Goal: Transaction & Acquisition: Purchase product/service

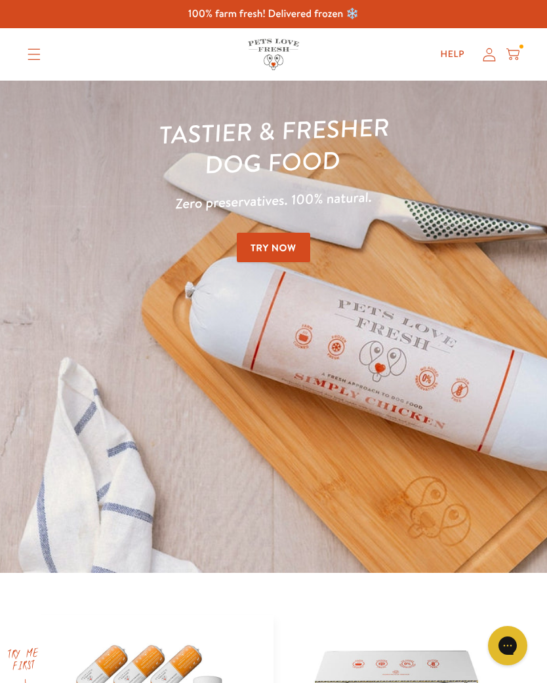
click at [486, 57] on icon at bounding box center [489, 55] width 13 height 14
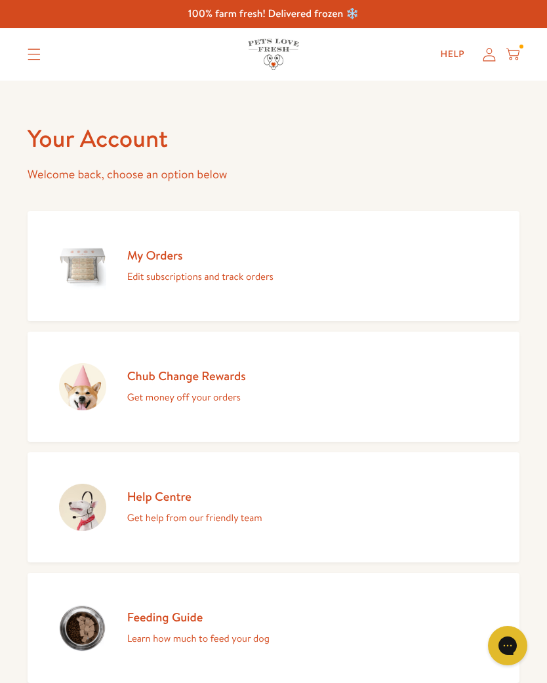
click at [155, 263] on h2 "My Orders" at bounding box center [200, 255] width 146 height 16
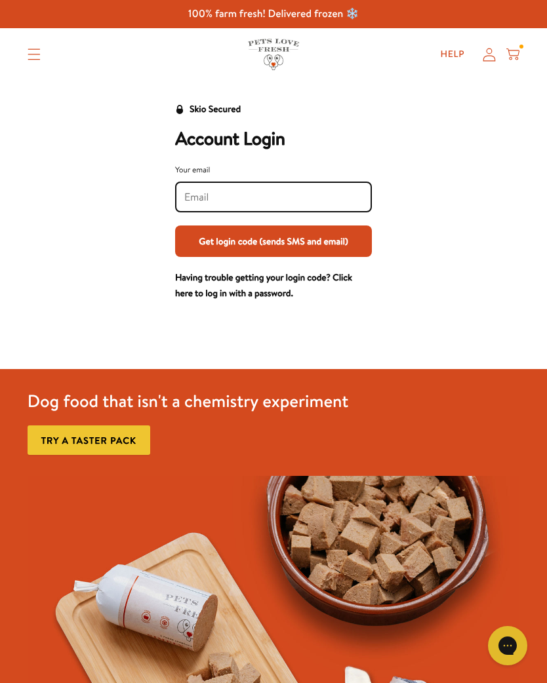
click at [203, 191] on input "Your email" at bounding box center [273, 197] width 178 height 14
type input "[PERSON_NAME][EMAIL_ADDRESS][DOMAIN_NAME]"
click at [273, 247] on button "Get login code (sends SMS and email)" at bounding box center [273, 241] width 197 height 31
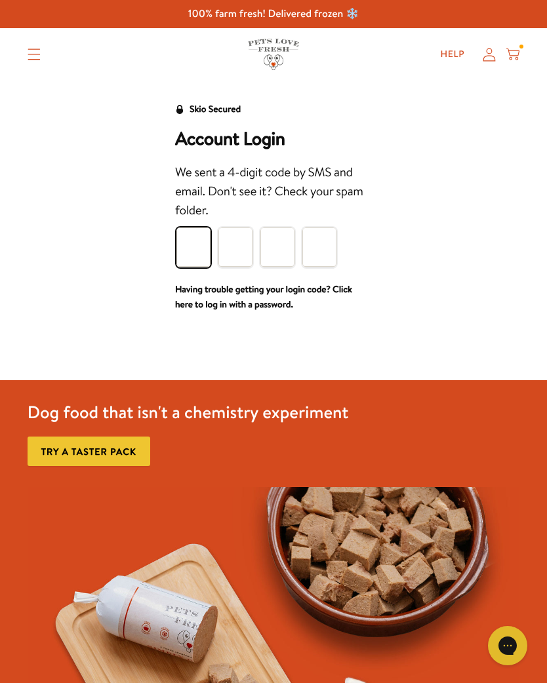
click at [196, 249] on input "Please enter your pin code" at bounding box center [193, 247] width 34 height 39
type input "6"
type input "2"
type input "0"
type input "7"
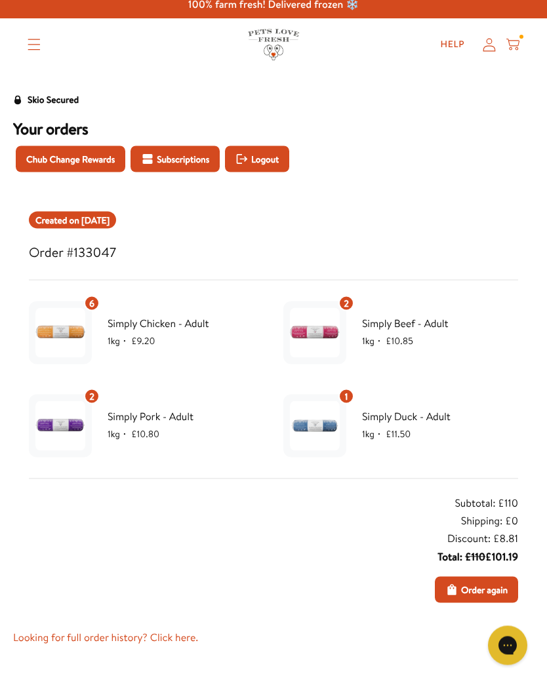
scroll to position [12, 0]
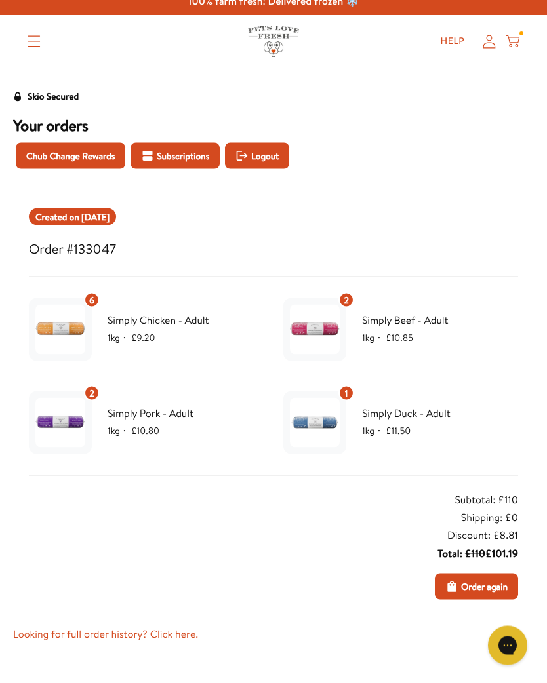
click at [88, 299] on div "6" at bounding box center [92, 300] width 16 height 16
click at [97, 293] on div "6" at bounding box center [92, 300] width 16 height 16
click at [502, 582] on span "Order again" at bounding box center [484, 586] width 47 height 14
click at [473, 583] on span "Order again" at bounding box center [484, 586] width 47 height 14
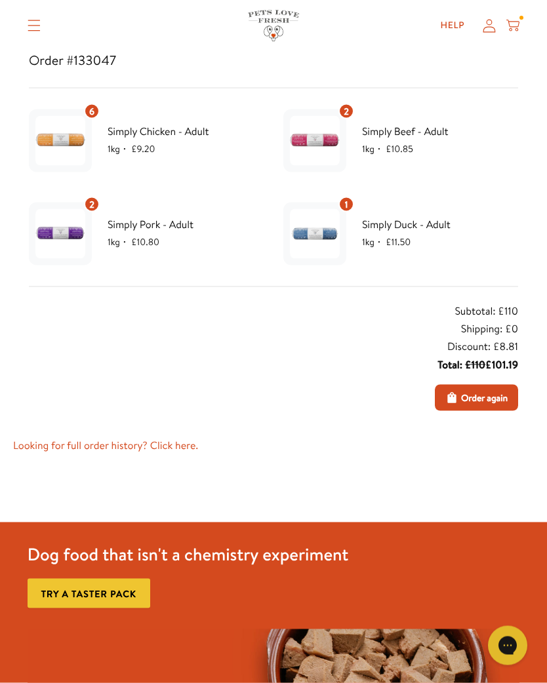
scroll to position [0, 0]
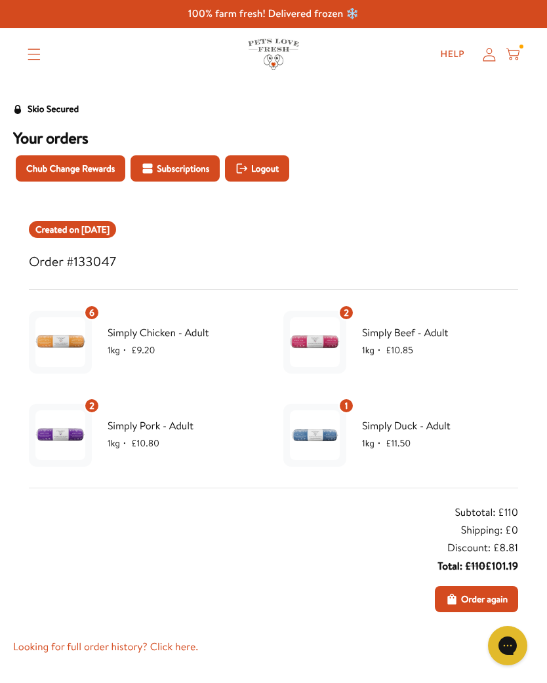
click at [66, 344] on img at bounding box center [60, 342] width 50 height 50
click at [178, 329] on span "Simply Chicken - Adult" at bounding box center [186, 333] width 156 height 17
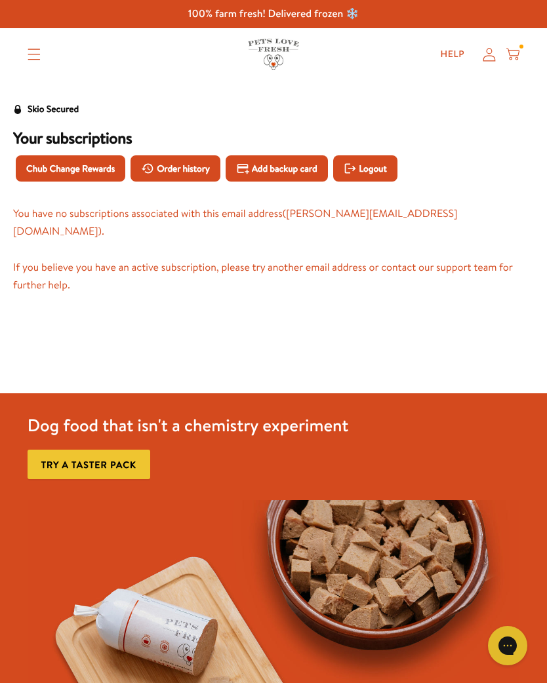
click at [174, 165] on span "Order history" at bounding box center [183, 168] width 53 height 14
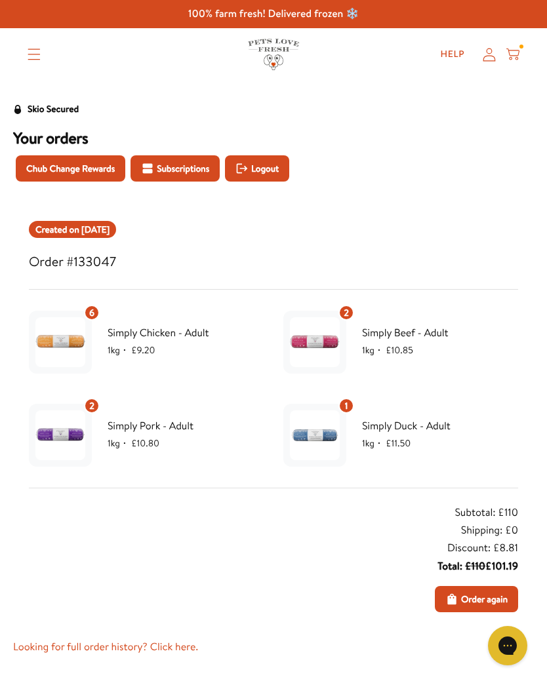
click at [445, 595] on icon "Order again" at bounding box center [451, 599] width 13 height 13
click at [490, 597] on span "Order again" at bounding box center [484, 599] width 47 height 14
click at [489, 597] on span "Order again" at bounding box center [484, 599] width 47 height 14
click at [488, 595] on span "Order again" at bounding box center [484, 599] width 47 height 14
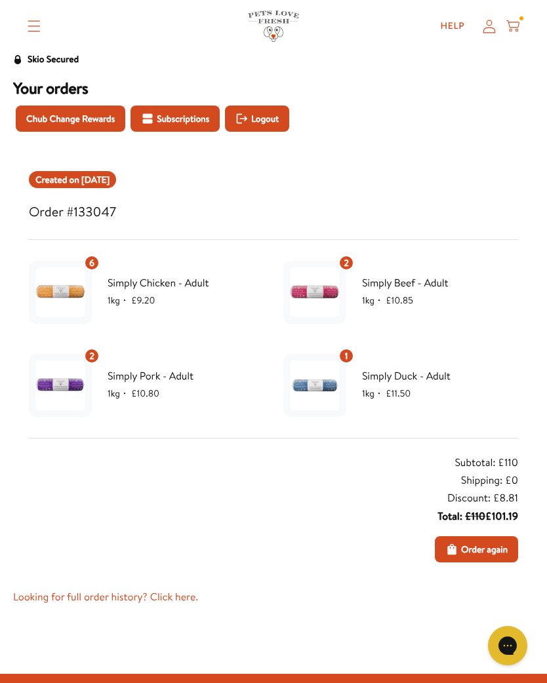
scroll to position [49, 0]
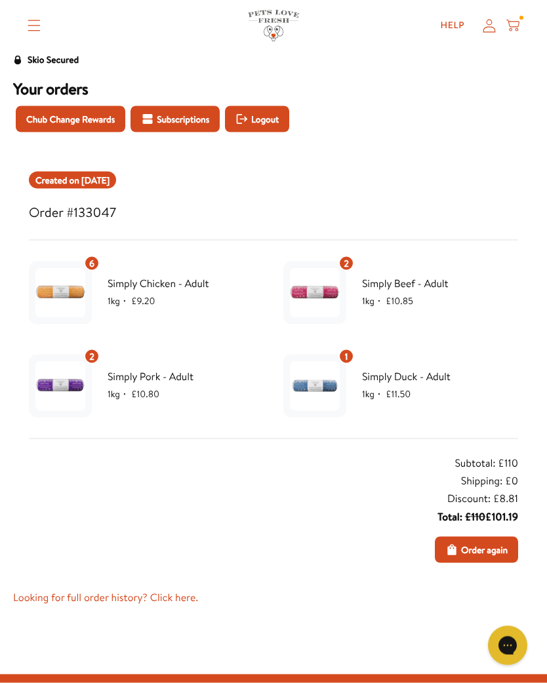
click at [170, 595] on link "Looking for full order history? Click here." at bounding box center [273, 598] width 521 height 18
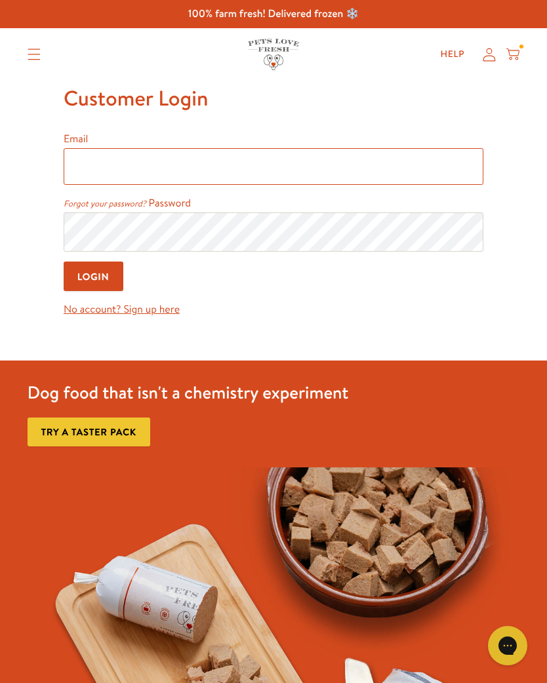
type input "p.maybery@outlook.com"
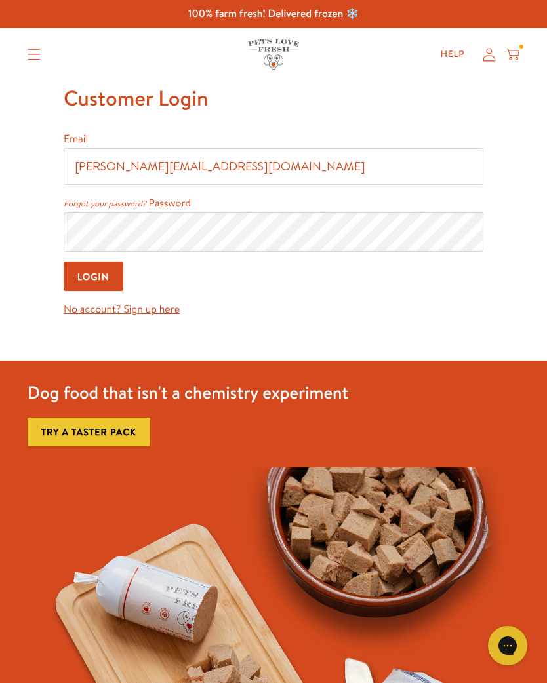
click at [94, 278] on input "Login" at bounding box center [94, 277] width 60 height 30
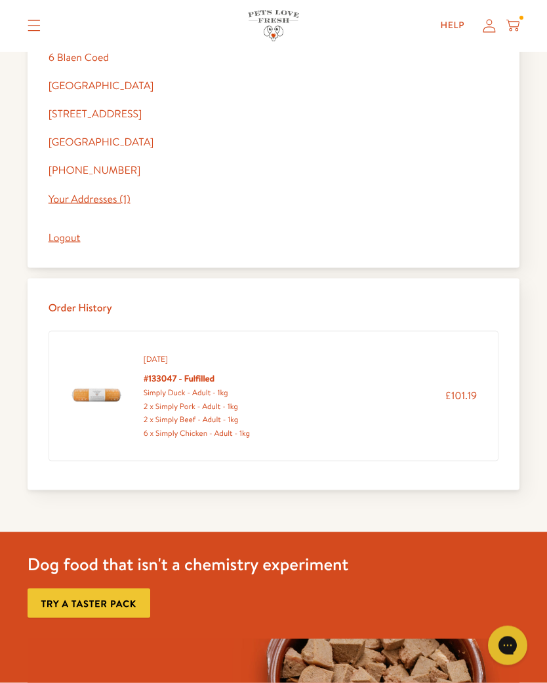
scroll to position [496, 0]
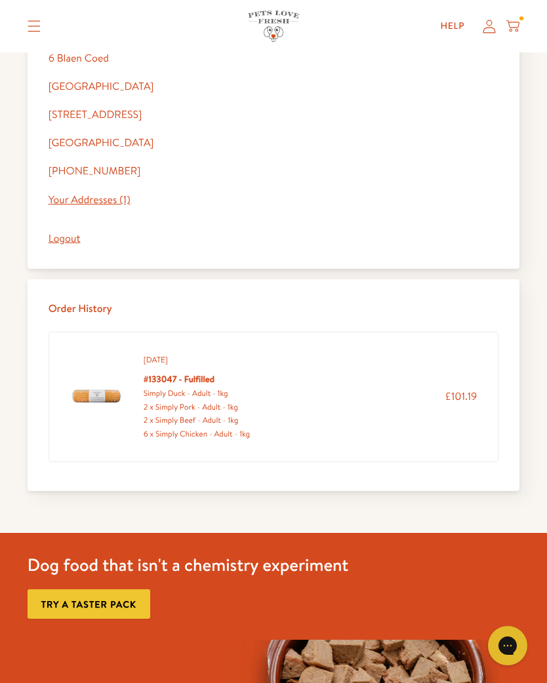
click at [214, 383] on h5 "#133047 - Fulfilled" at bounding box center [197, 379] width 106 height 15
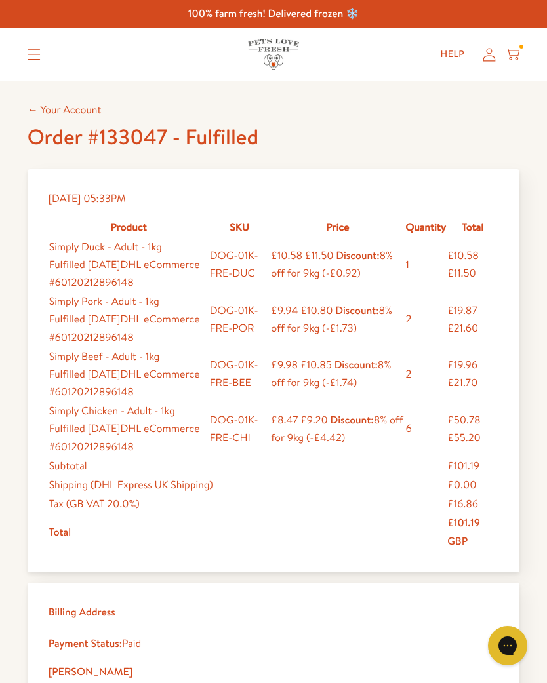
click at [35, 57] on icon "Translation missing: en.sections.header.menu" at bounding box center [34, 55] width 13 height 12
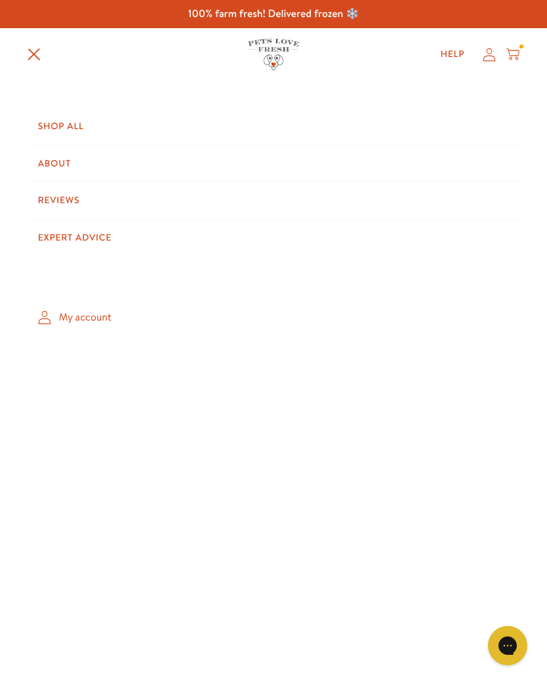
click at [70, 123] on link "Shop All" at bounding box center [274, 126] width 492 height 37
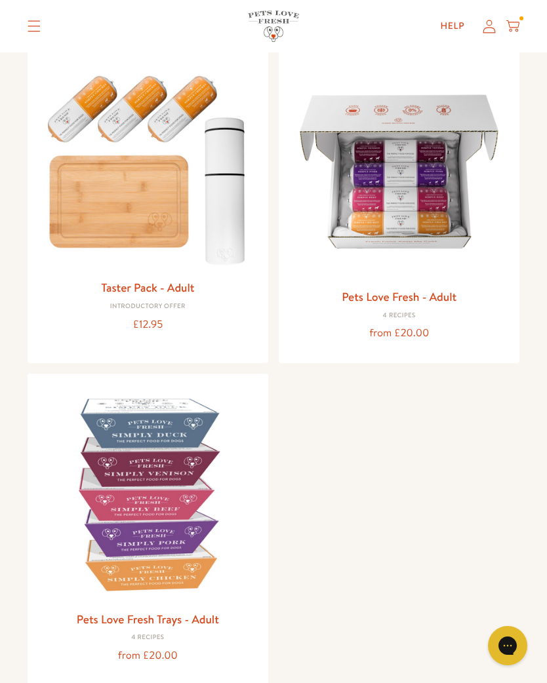
scroll to position [144, 0]
click at [434, 327] on div "from £20.00" at bounding box center [399, 334] width 220 height 18
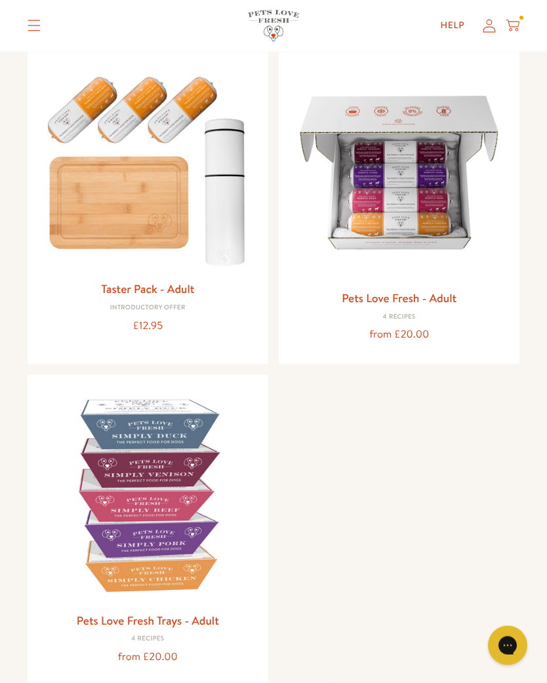
click at [437, 299] on link "Pets Love Fresh - Adult" at bounding box center [399, 298] width 115 height 16
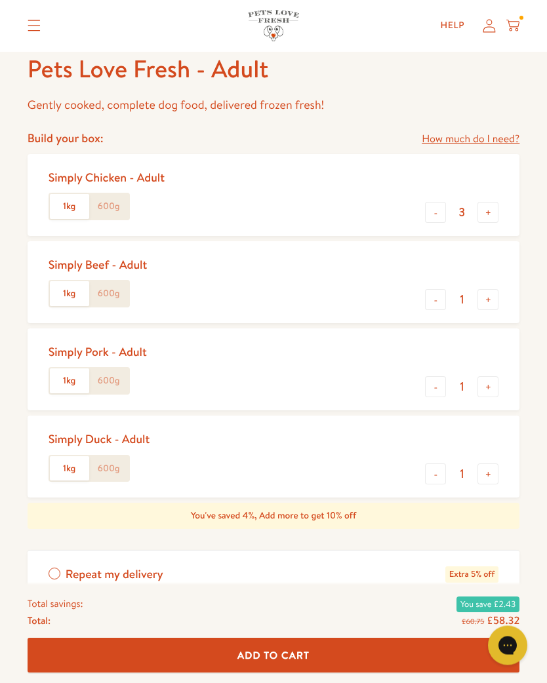
scroll to position [520, 0]
click at [485, 209] on button "+" at bounding box center [487, 212] width 21 height 21
type input "4"
click at [488, 293] on button "+" at bounding box center [487, 299] width 21 height 21
click at [485, 291] on button "+" at bounding box center [487, 299] width 21 height 21
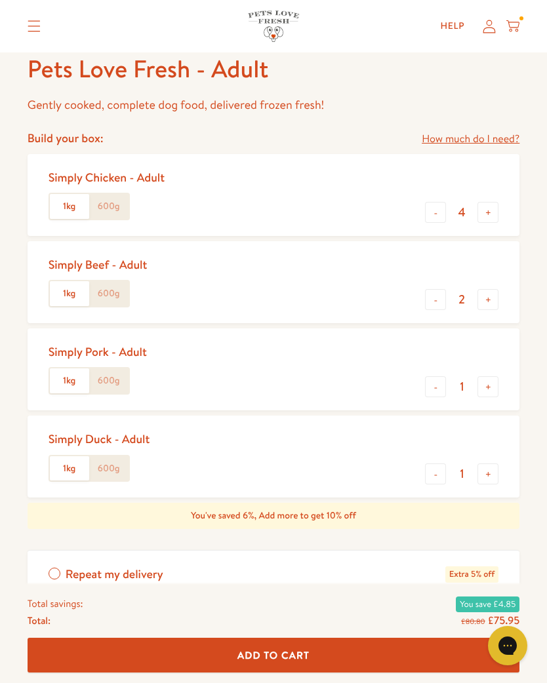
type input "3"
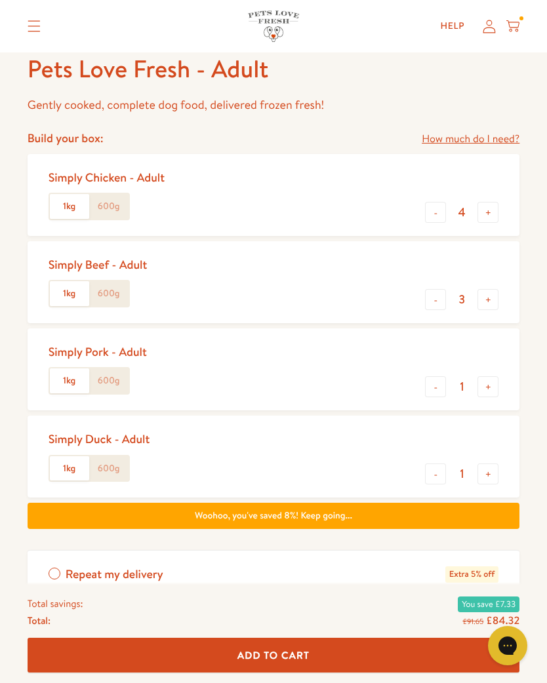
click at [485, 380] on button "+" at bounding box center [487, 386] width 21 height 21
click at [485, 376] on button "+" at bounding box center [487, 386] width 21 height 21
type input "3"
click at [485, 467] on button "+" at bounding box center [487, 474] width 21 height 21
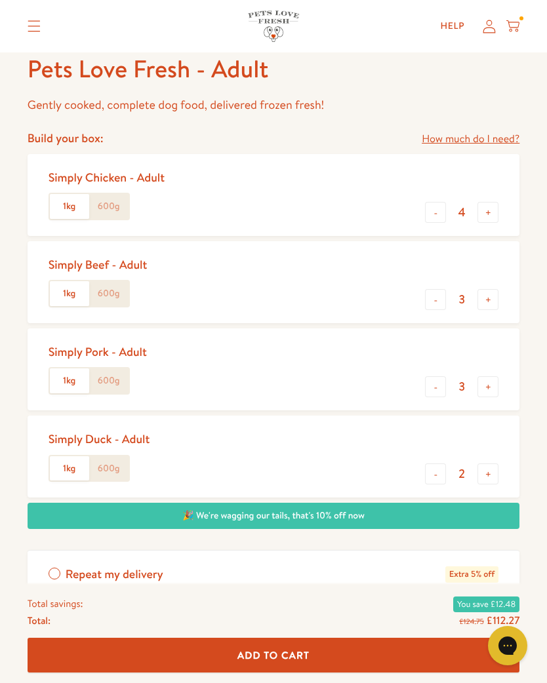
click at [483, 465] on button "+" at bounding box center [487, 474] width 21 height 21
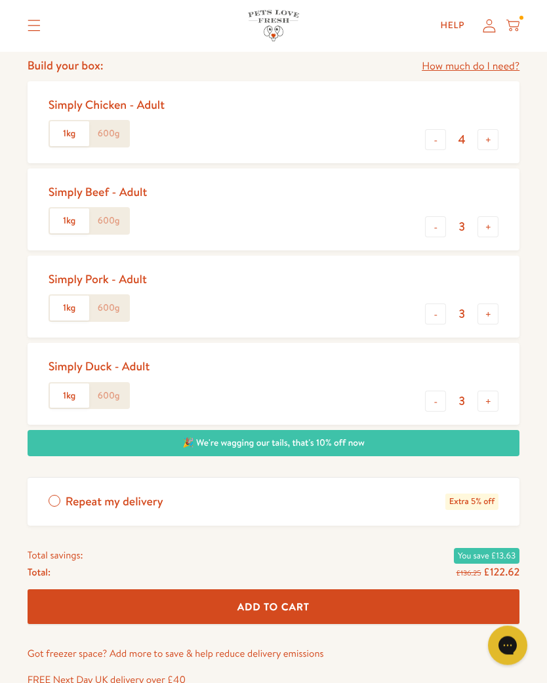
scroll to position [593, 0]
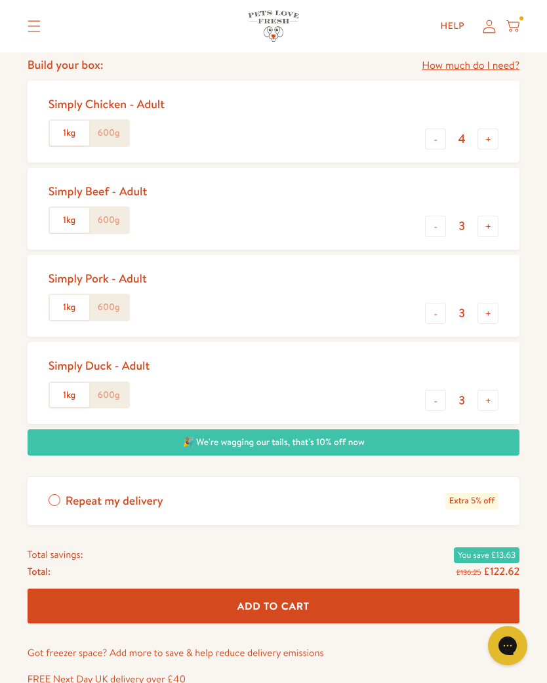
click at [430, 398] on button "-" at bounding box center [435, 400] width 21 height 21
type input "2"
click at [297, 599] on span "Add To Cart" at bounding box center [273, 606] width 72 height 14
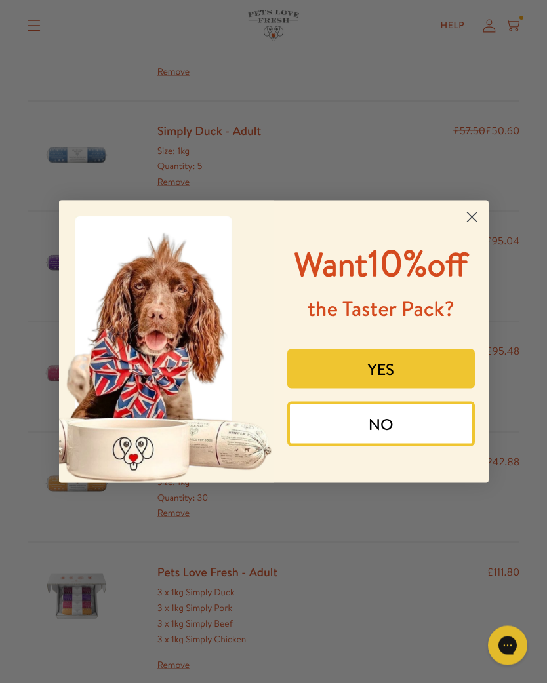
scroll to position [197, 0]
click at [479, 211] on circle "Close dialog" at bounding box center [471, 217] width 22 height 22
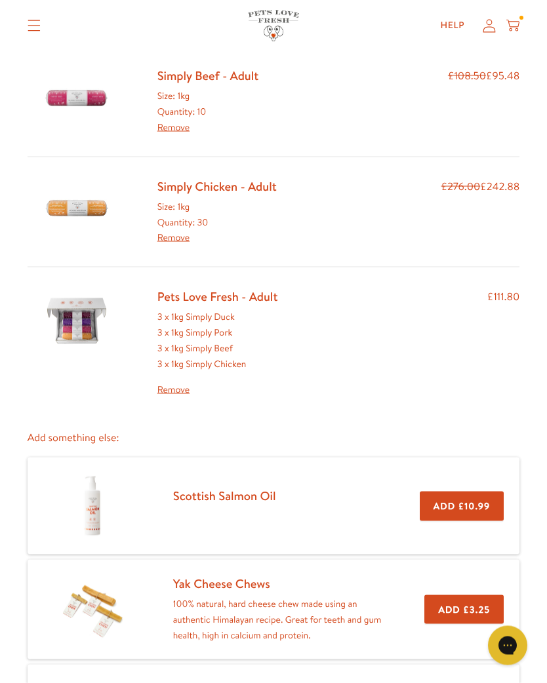
scroll to position [473, 0]
click at [176, 382] on link "Remove" at bounding box center [217, 390] width 121 height 16
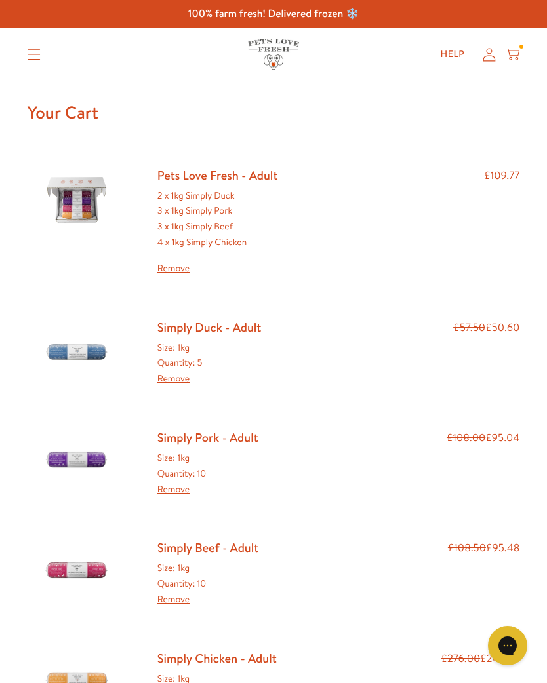
click at [519, 50] on icon at bounding box center [512, 53] width 13 height 8
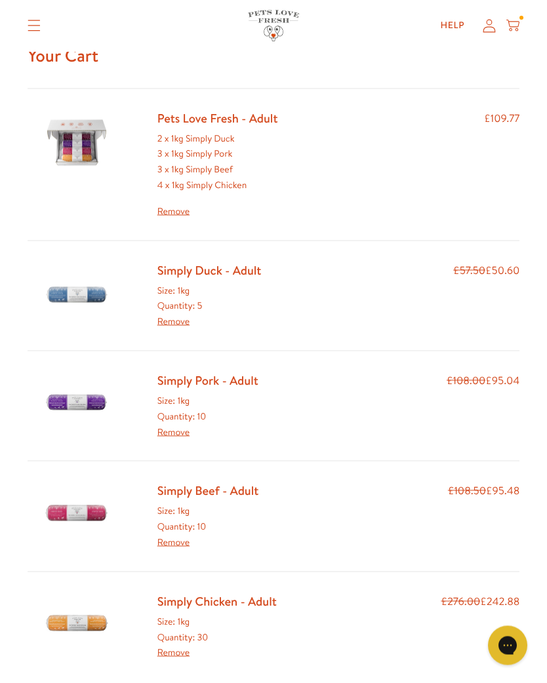
scroll to position [58, 0]
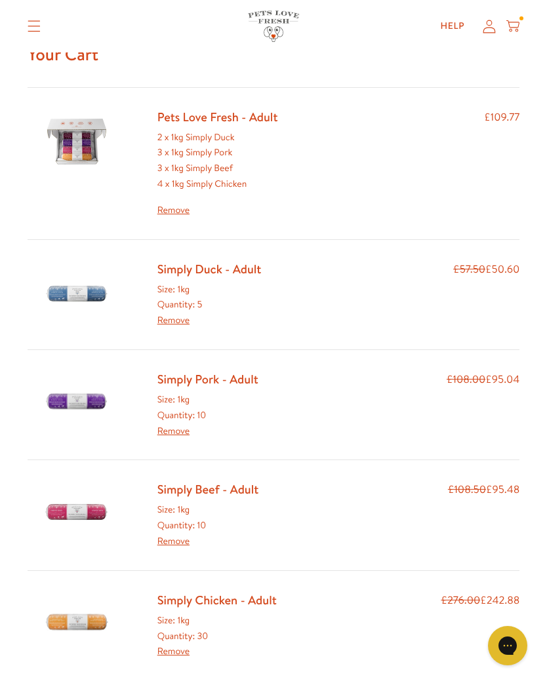
click at [173, 315] on link "Remove" at bounding box center [173, 319] width 32 height 13
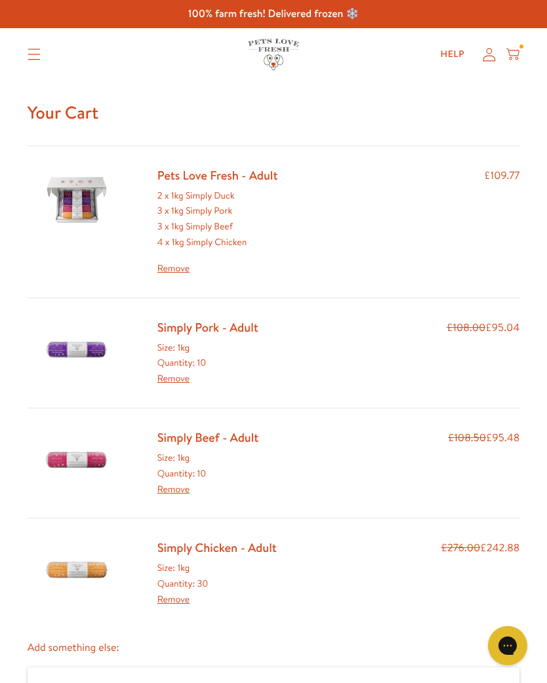
click at [175, 372] on link "Remove" at bounding box center [173, 378] width 32 height 13
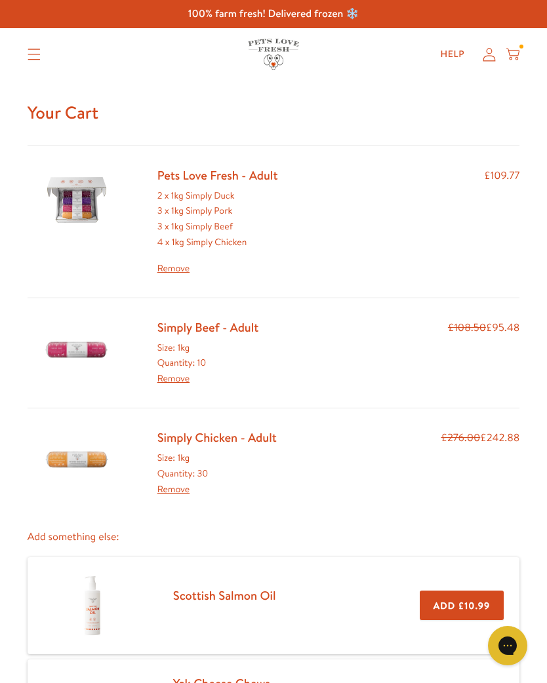
click at [176, 375] on link "Remove" at bounding box center [173, 378] width 32 height 13
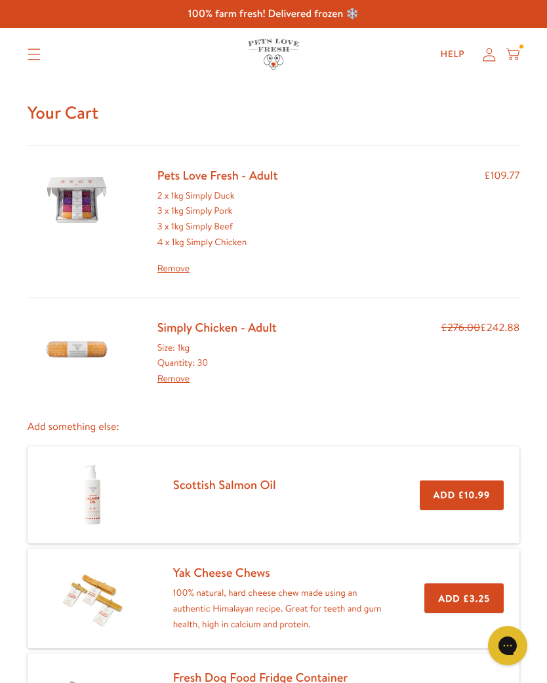
click at [171, 375] on link "Remove" at bounding box center [173, 378] width 32 height 13
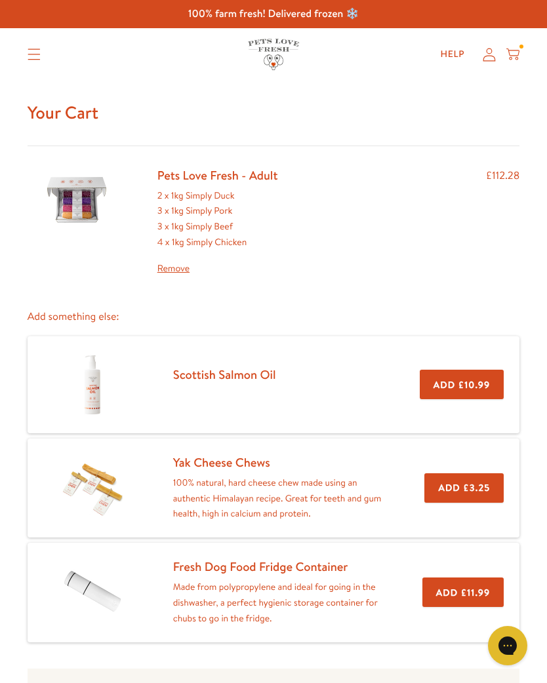
click at [186, 181] on link "Pets Love Fresh - Adult" at bounding box center [217, 175] width 121 height 17
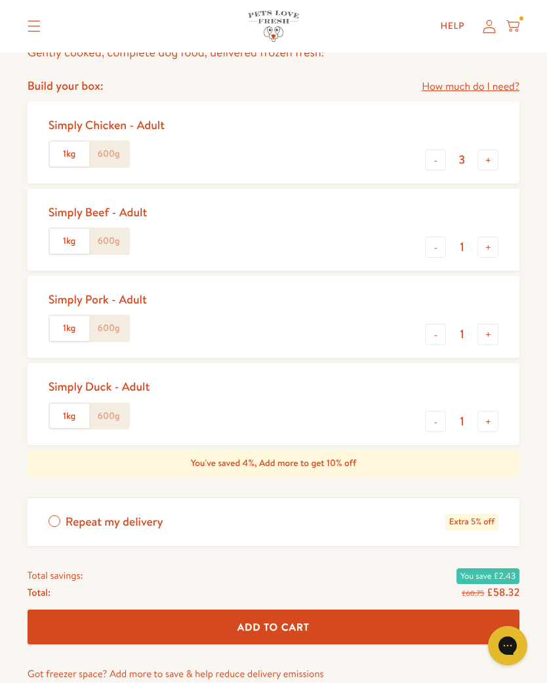
scroll to position [574, 0]
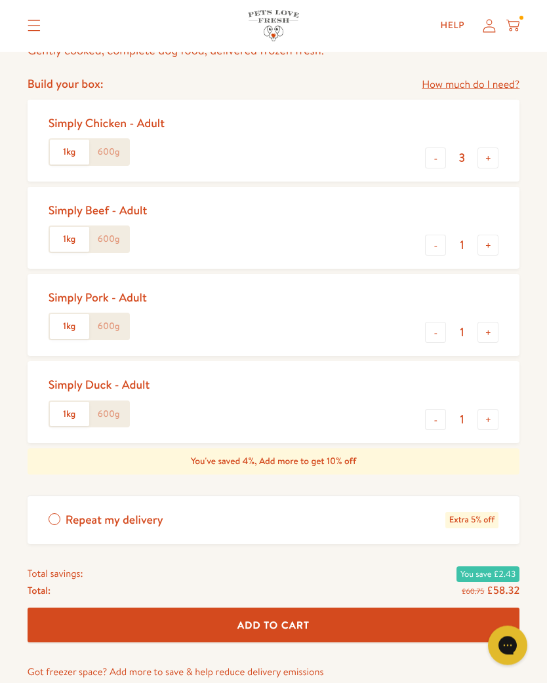
click at [486, 414] on button "+" at bounding box center [487, 420] width 21 height 21
type input "2"
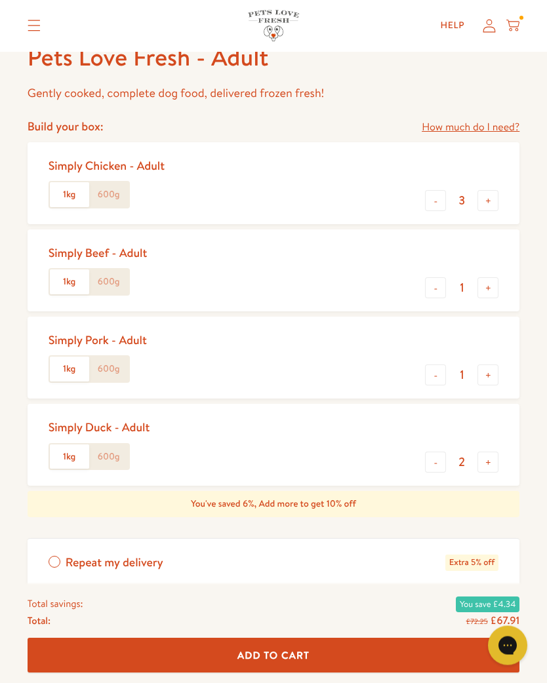
scroll to position [532, 0]
click at [487, 198] on button "+" at bounding box center [487, 200] width 21 height 21
click at [436, 202] on button "-" at bounding box center [435, 200] width 21 height 21
type input "3"
click at [486, 285] on button "+" at bounding box center [487, 287] width 21 height 21
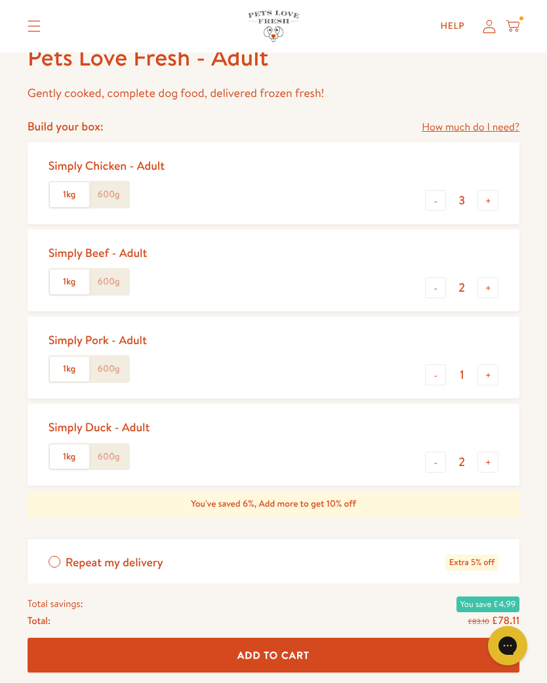
click at [485, 281] on button "+" at bounding box center [487, 287] width 21 height 21
type input "3"
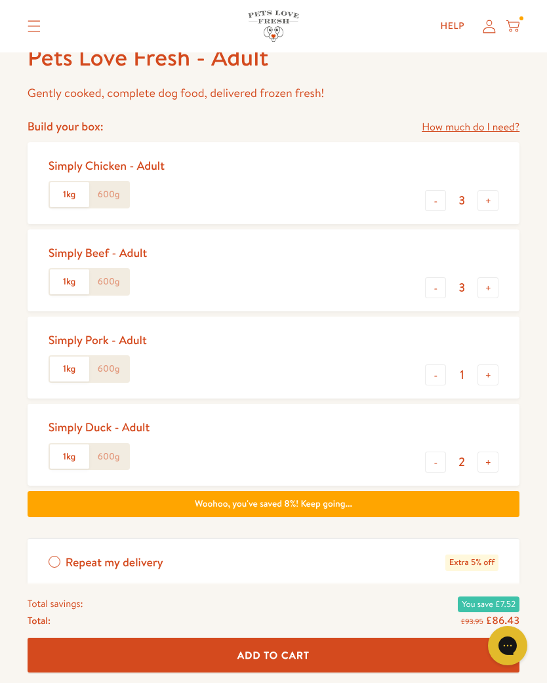
click at [484, 368] on button "+" at bounding box center [487, 375] width 21 height 21
click at [485, 367] on button "+" at bounding box center [487, 375] width 21 height 21
type input "3"
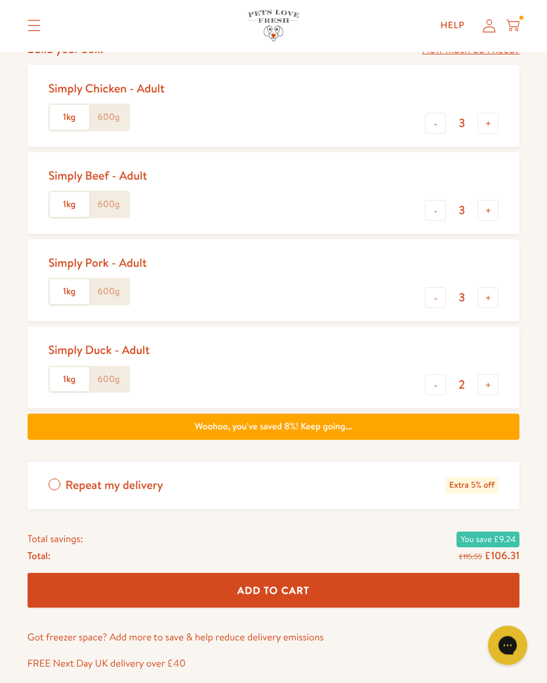
scroll to position [609, 0]
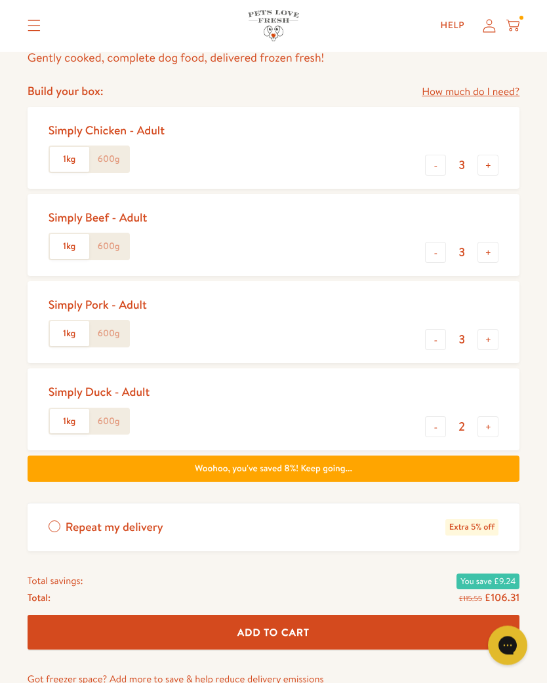
click at [486, 161] on button "+" at bounding box center [487, 165] width 21 height 21
type input "4"
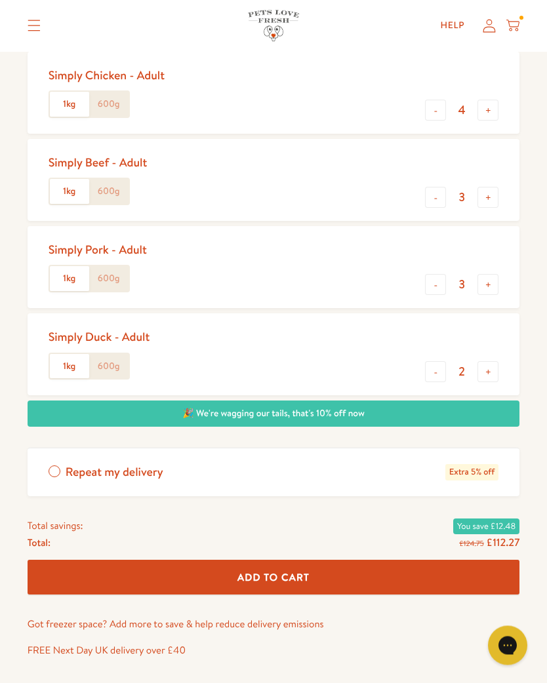
scroll to position [623, 0]
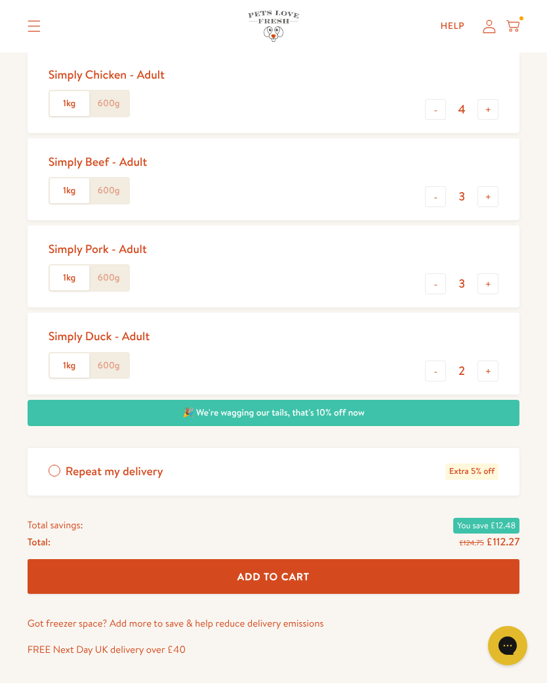
click at [296, 570] on span "Add To Cart" at bounding box center [273, 577] width 72 height 14
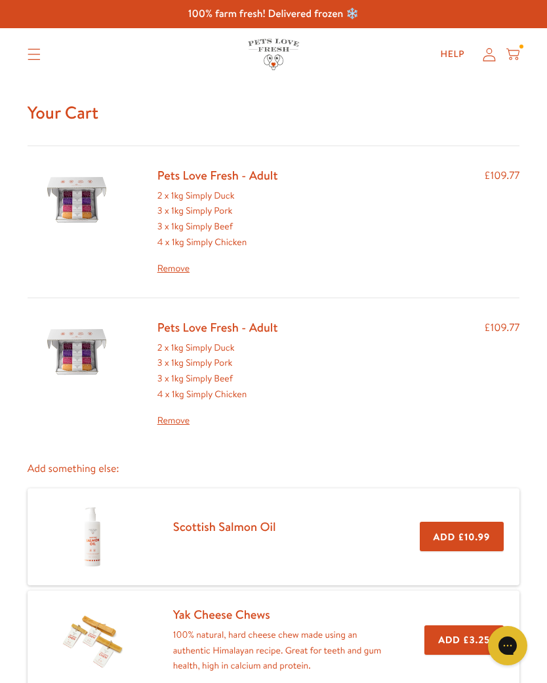
click at [177, 416] on link "Remove" at bounding box center [217, 421] width 121 height 16
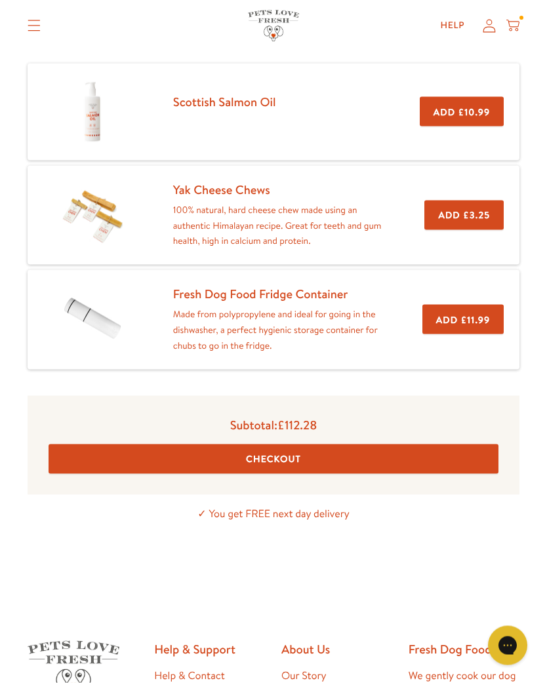
scroll to position [273, 0]
click at [449, 449] on button "Checkout" at bounding box center [274, 459] width 450 height 30
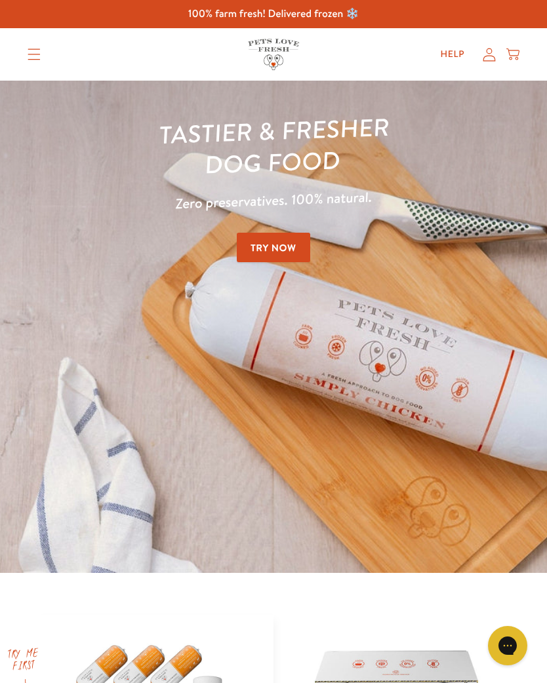
click at [487, 57] on icon at bounding box center [489, 55] width 13 height 14
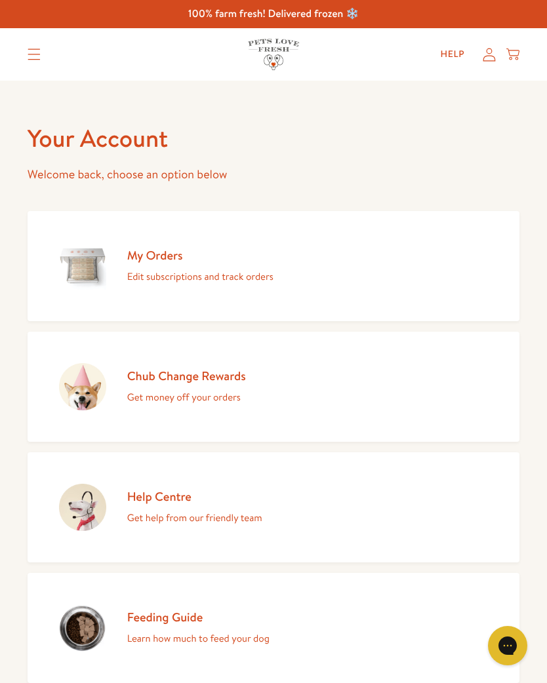
click at [35, 56] on icon "Translation missing: en.sections.header.menu" at bounding box center [34, 55] width 13 height 12
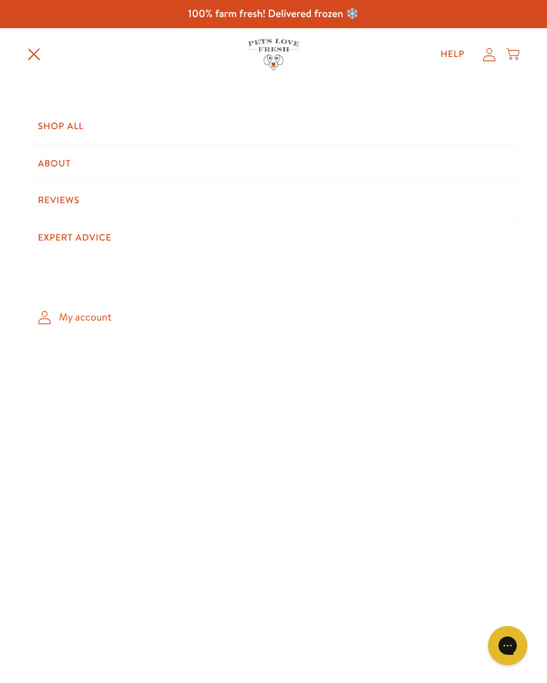
click at [94, 313] on link "My account" at bounding box center [274, 317] width 492 height 39
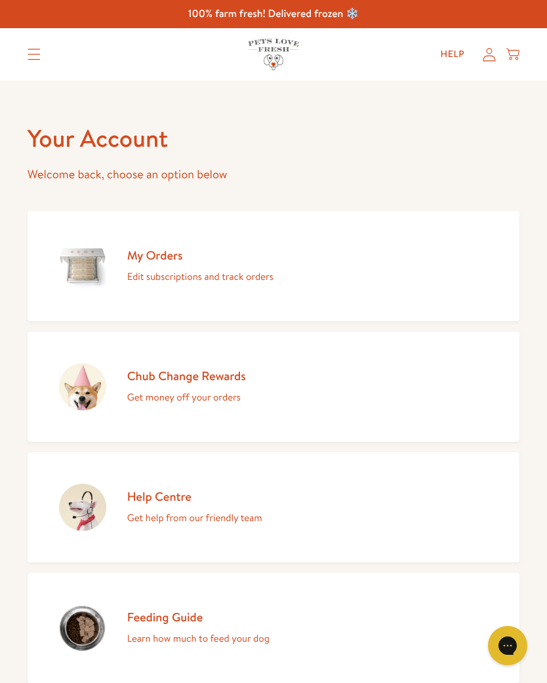
click at [35, 59] on icon "Translation missing: en.sections.header.menu" at bounding box center [34, 55] width 13 height 12
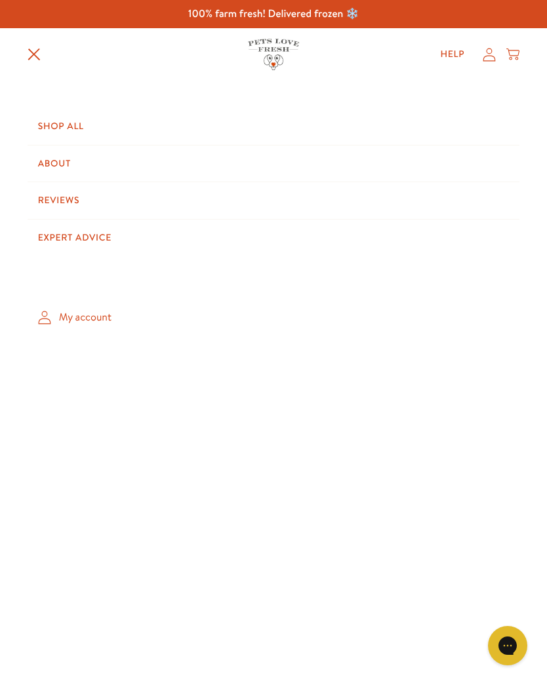
click at [88, 315] on link "My account" at bounding box center [274, 317] width 492 height 39
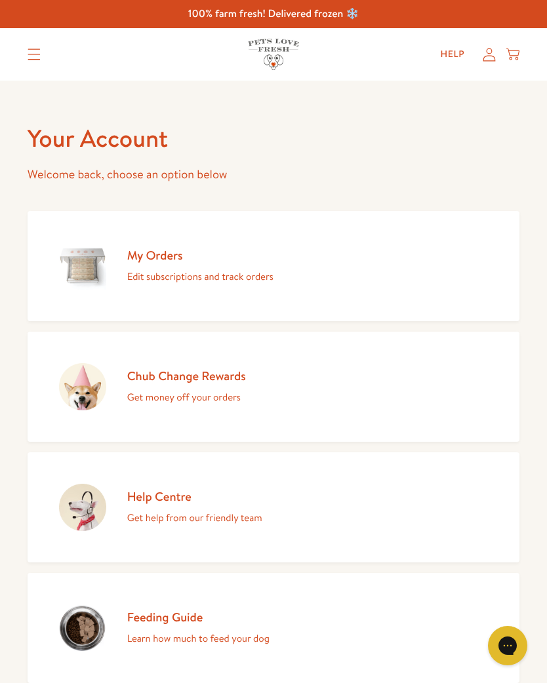
click at [155, 256] on h2 "My Orders" at bounding box center [200, 255] width 146 height 16
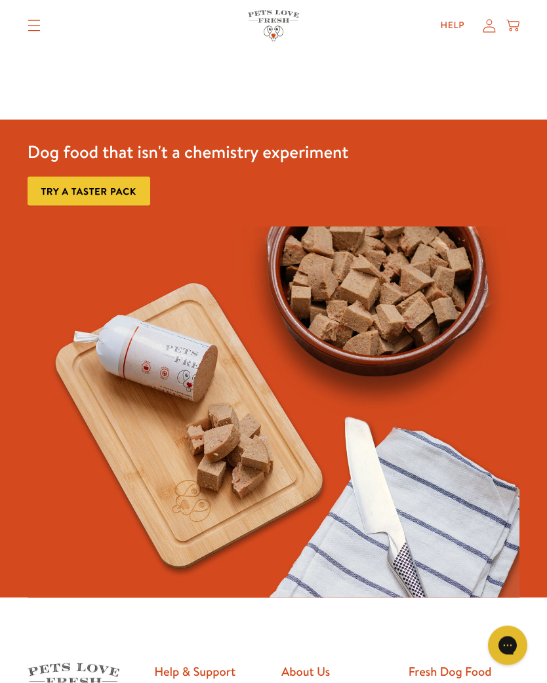
scroll to position [55, 0]
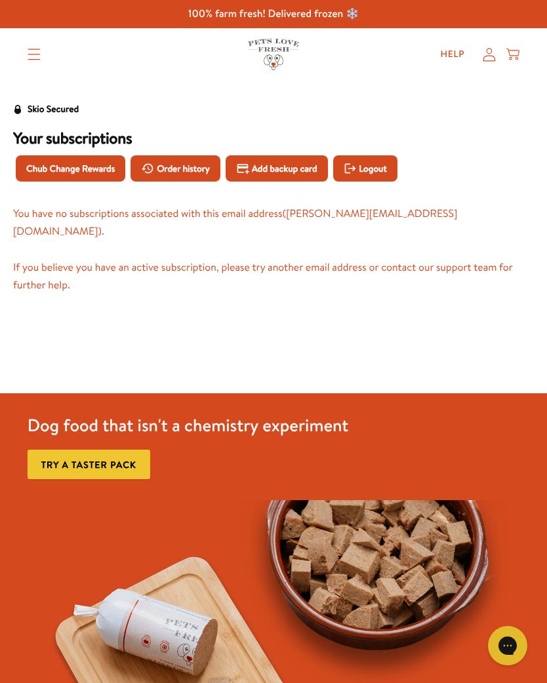
click at [386, 167] on span "Logout" at bounding box center [373, 168] width 28 height 14
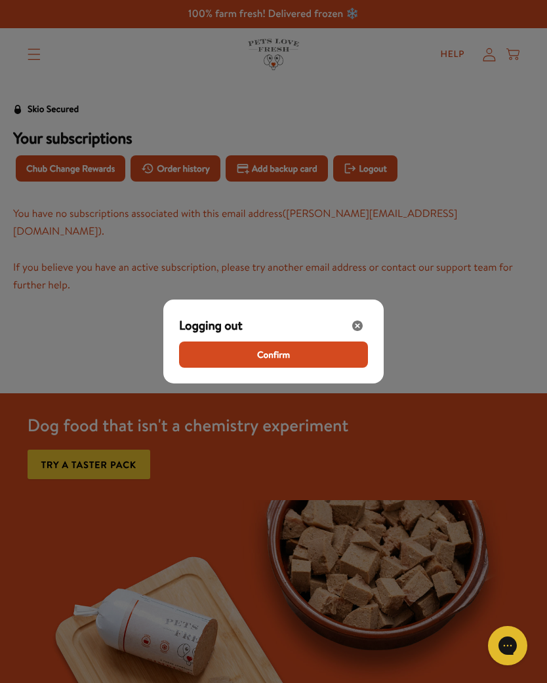
click at [266, 354] on span "Confirm" at bounding box center [273, 354] width 33 height 14
